Goal: Find specific page/section: Find specific page/section

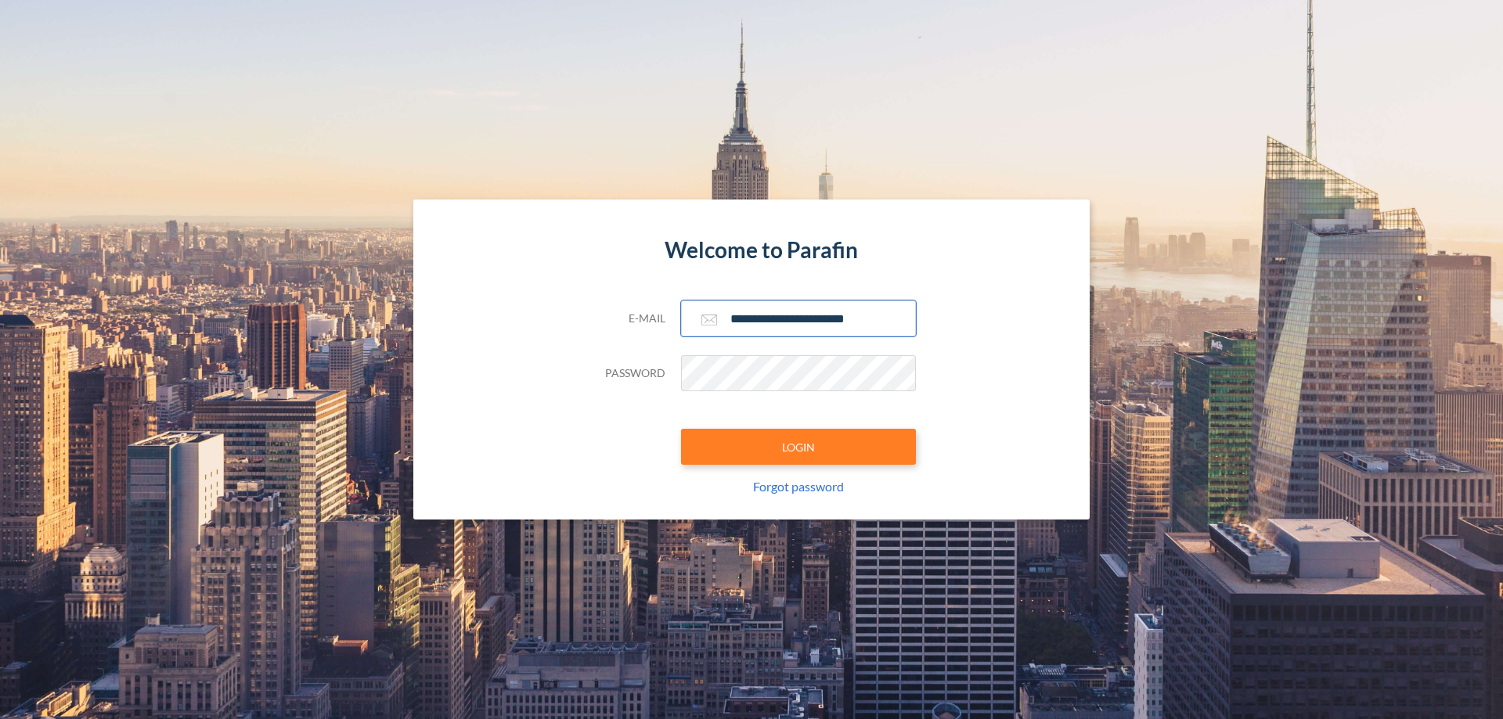
type input "**********"
click at [798, 447] on button "LOGIN" at bounding box center [798, 447] width 235 height 36
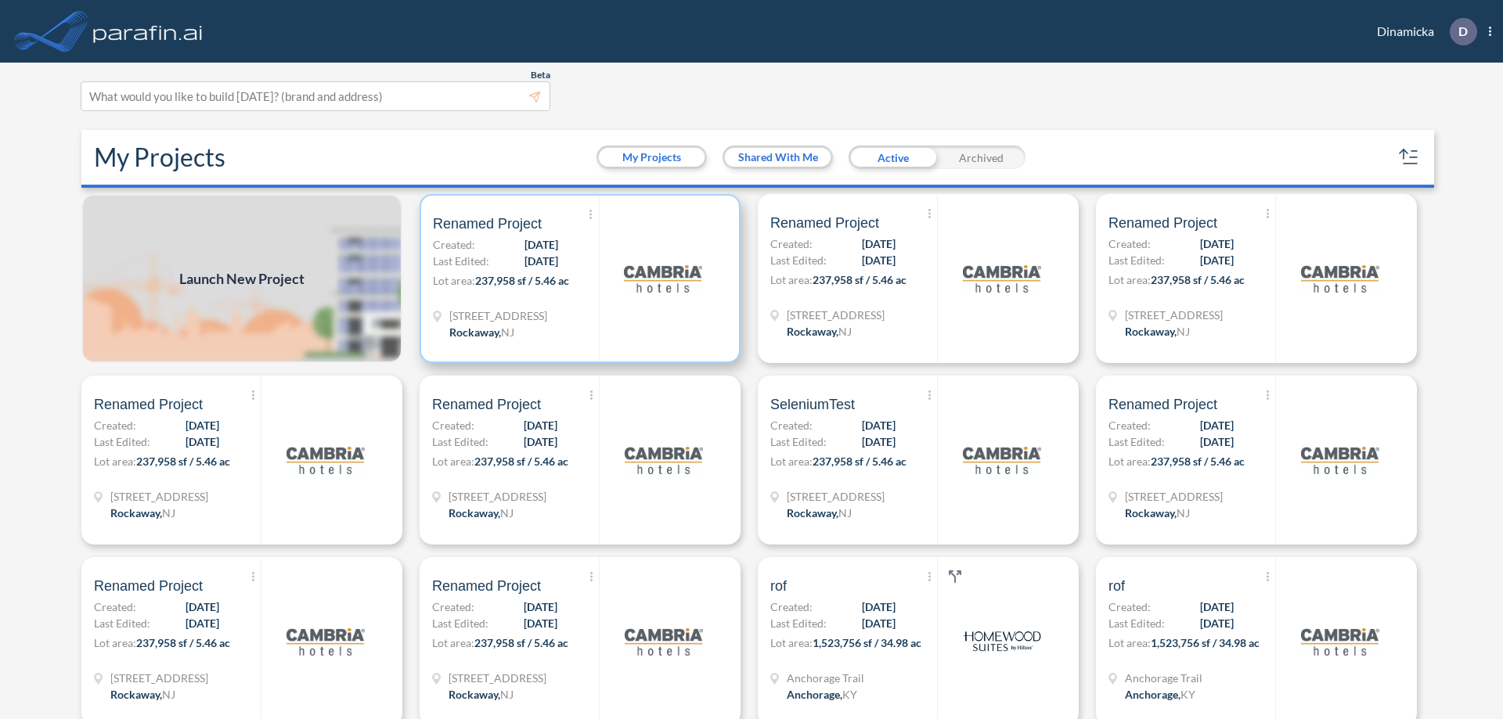
scroll to position [4, 0]
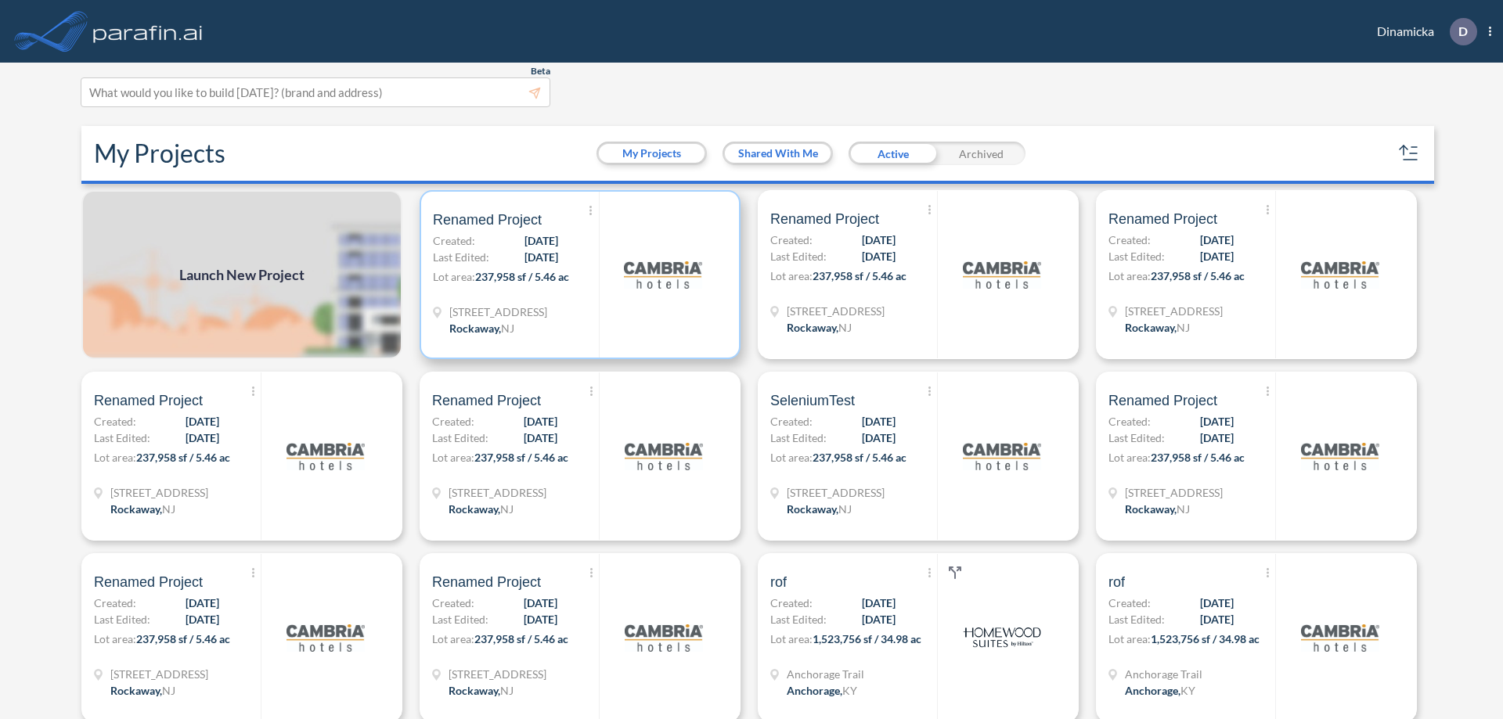
click at [577, 275] on p "Lot area: 237,958 sf / 5.46 ac" at bounding box center [516, 279] width 166 height 23
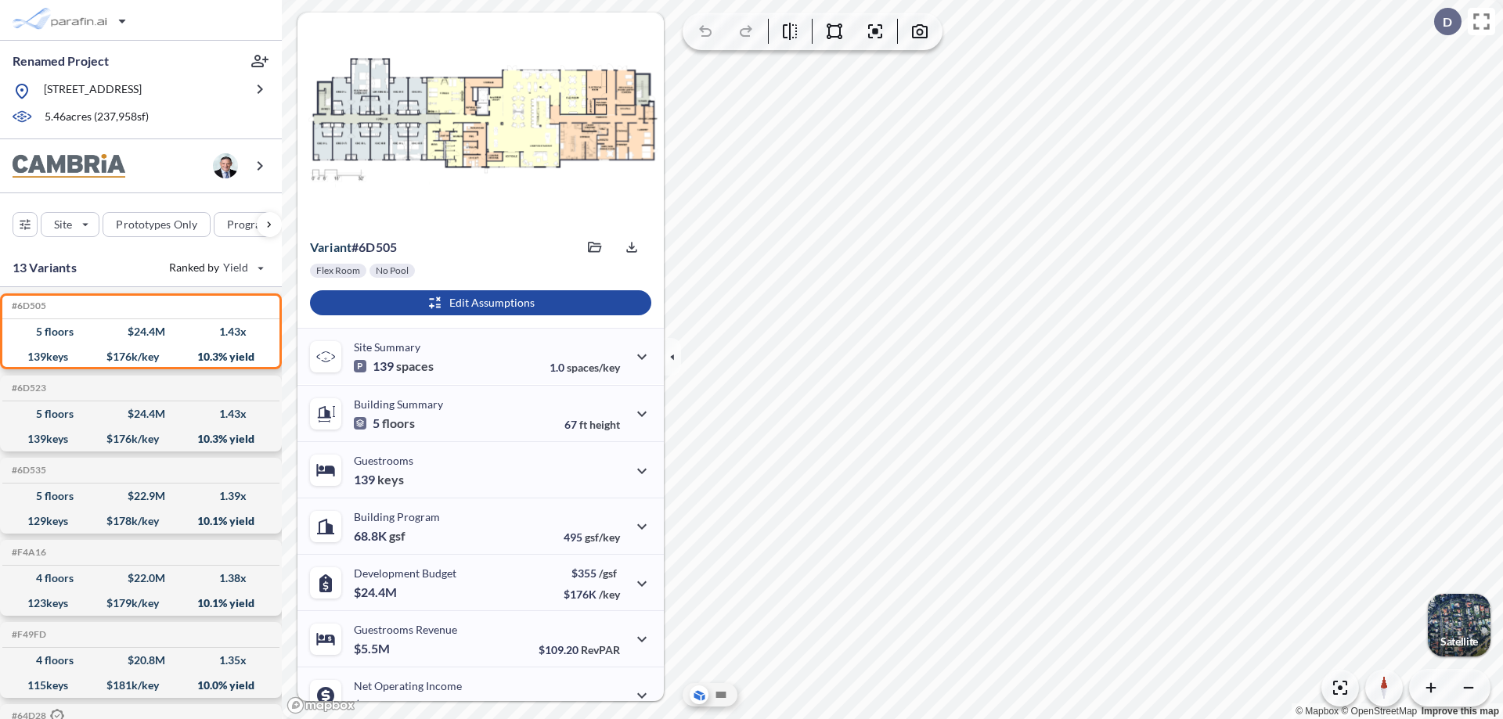
scroll to position [79, 0]
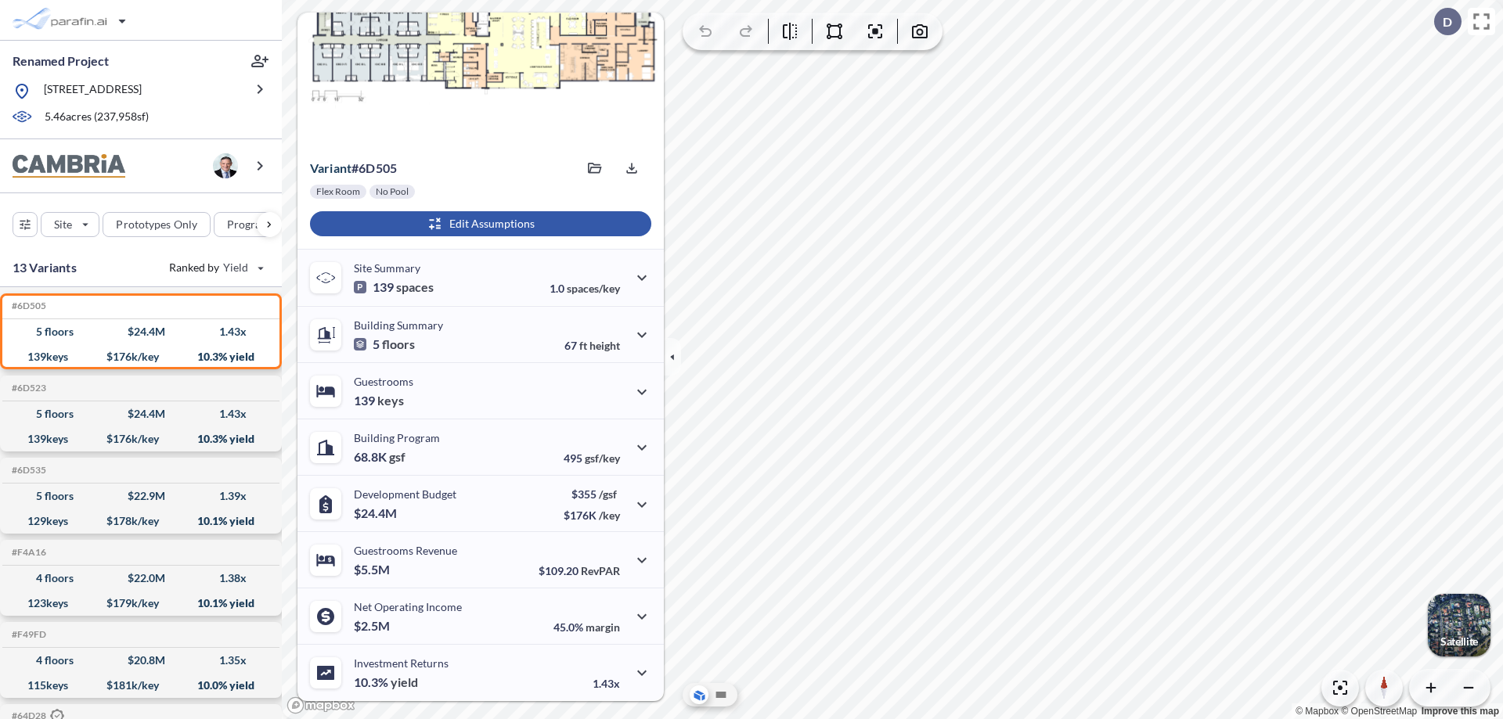
click at [478, 224] on div "button" at bounding box center [480, 223] width 341 height 25
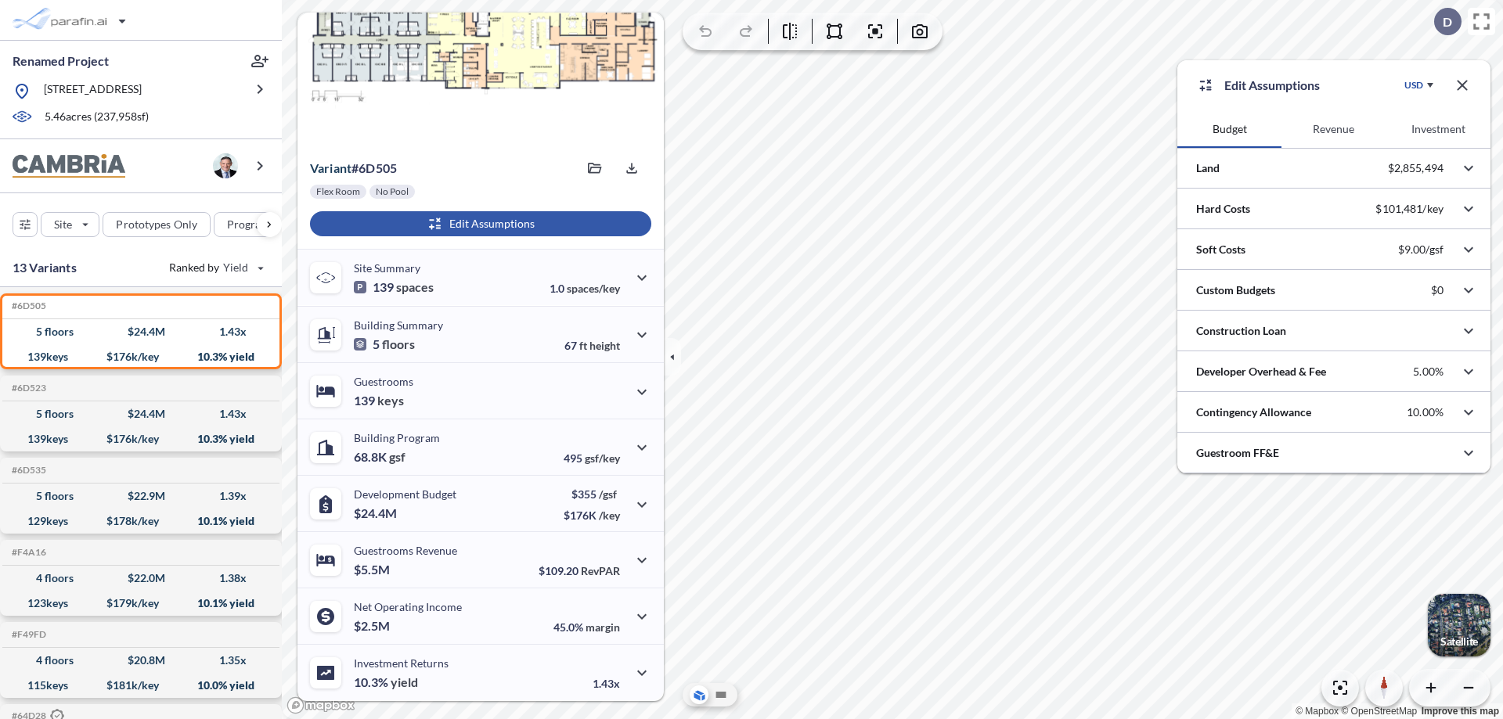
click at [1333, 129] on button "Revenue" at bounding box center [1333, 129] width 104 height 38
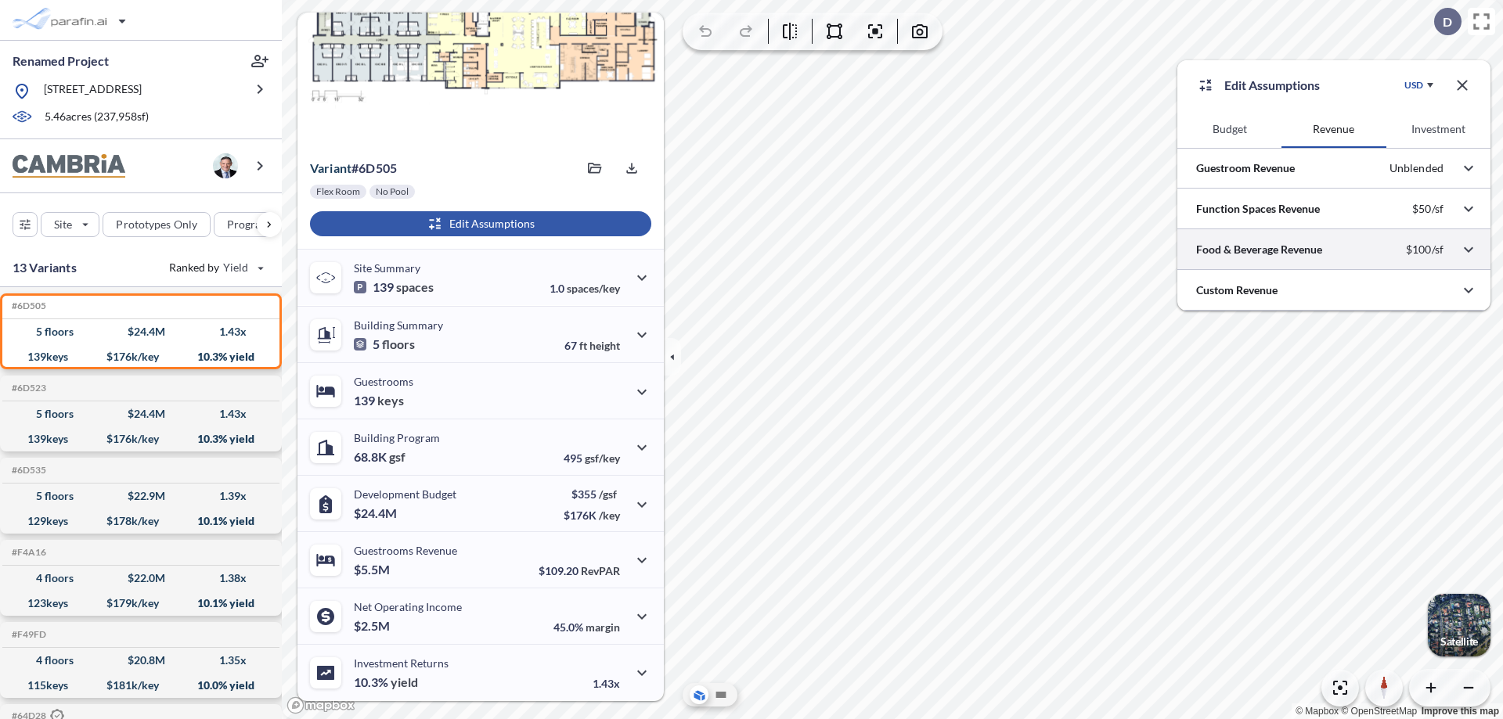
click at [1334, 250] on div at bounding box center [1333, 249] width 313 height 40
